Goal: Entertainment & Leisure: Consume media (video, audio)

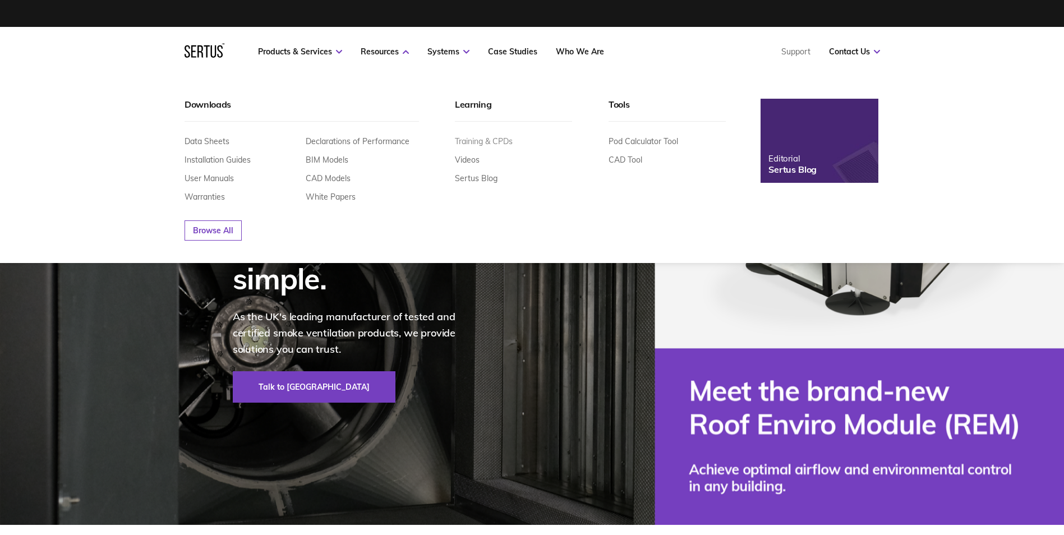
click at [480, 142] on link "Training & CPDs" at bounding box center [484, 141] width 58 height 10
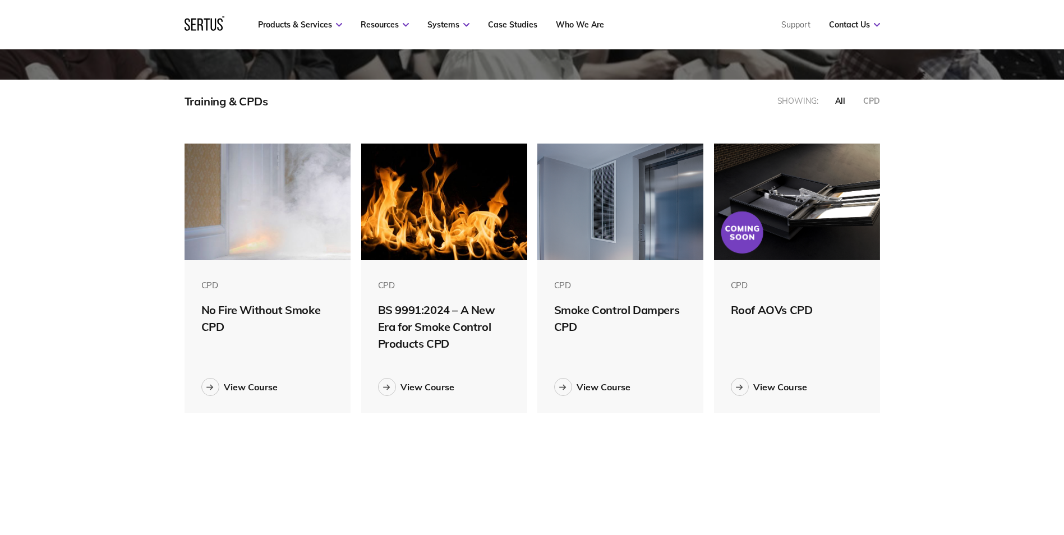
scroll to position [168, 0]
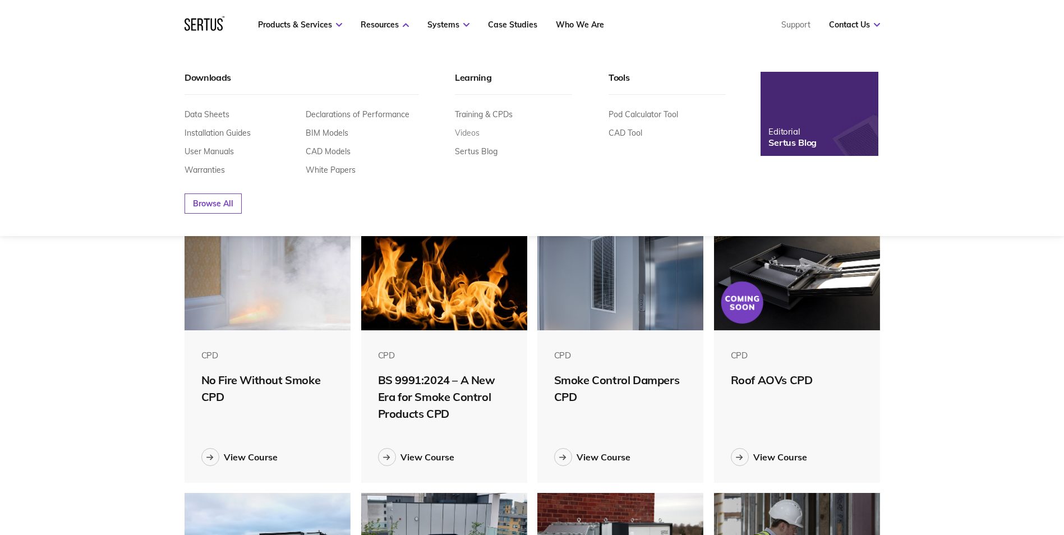
click at [465, 134] on link "Videos" at bounding box center [467, 133] width 25 height 10
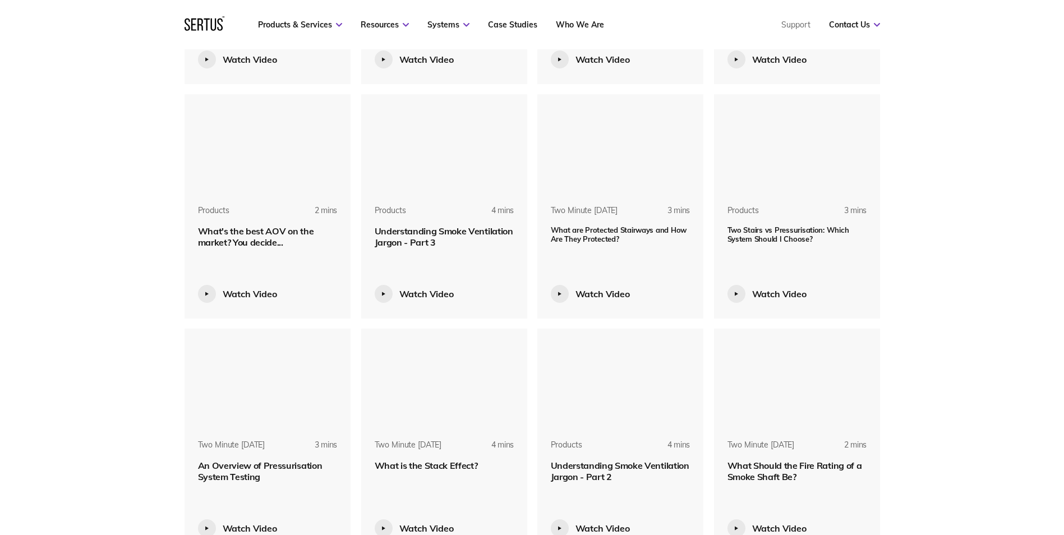
scroll to position [2132, 0]
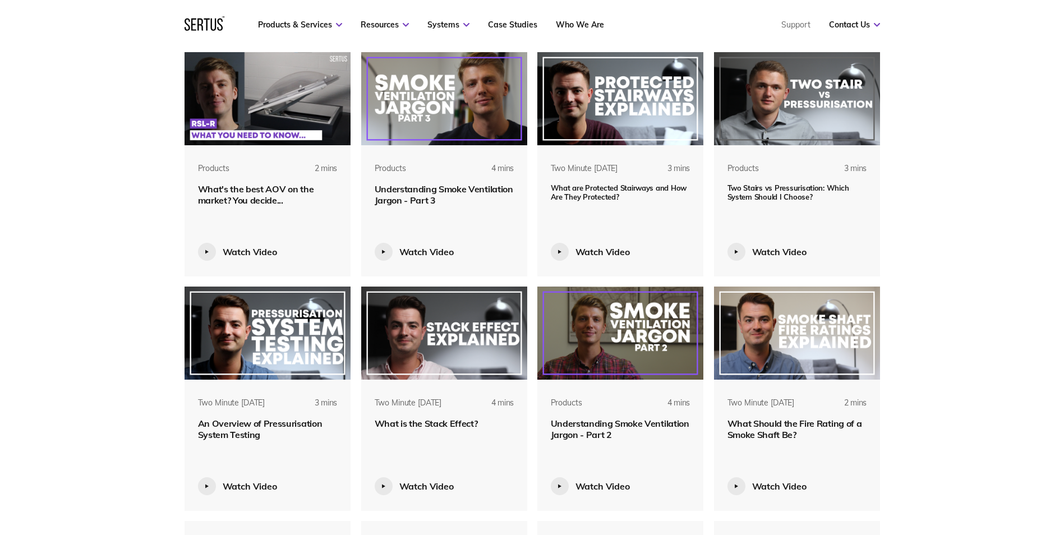
scroll to position [2188, 0]
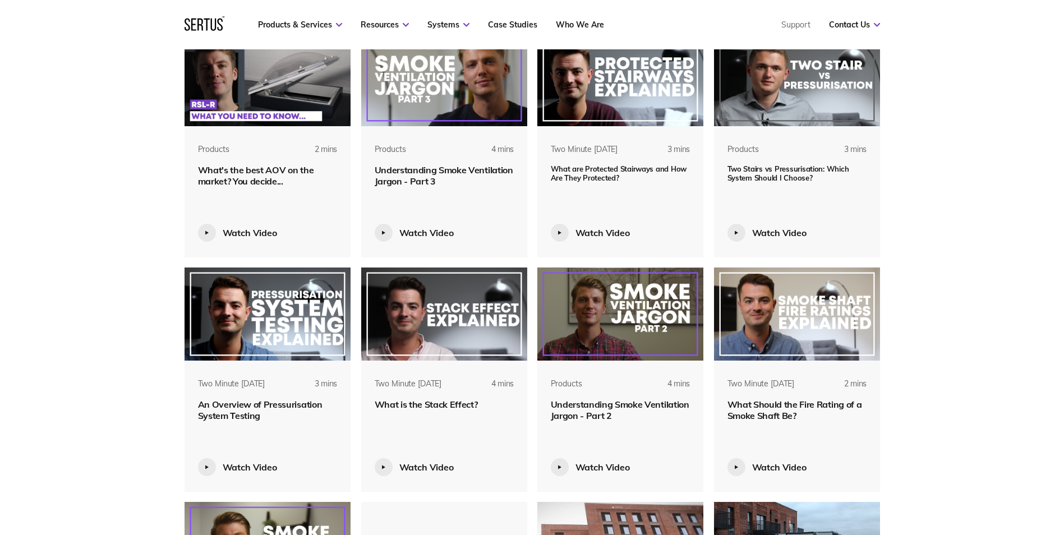
click at [268, 407] on span "An Overview of Pressurisation System Testing" at bounding box center [260, 410] width 125 height 22
click at [282, 332] on img at bounding box center [268, 314] width 167 height 93
